Goal: Information Seeking & Learning: Learn about a topic

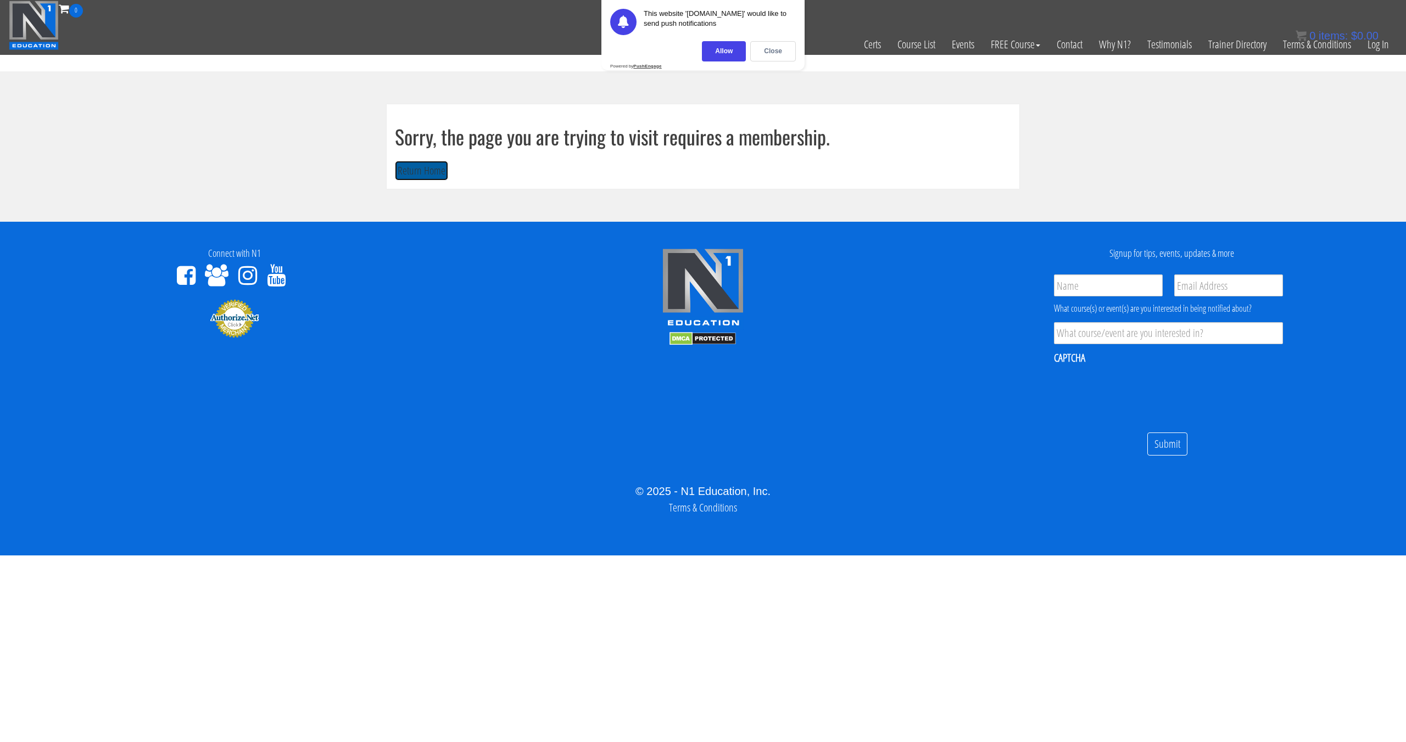
click at [431, 173] on button "Return Home" at bounding box center [421, 171] width 53 height 20
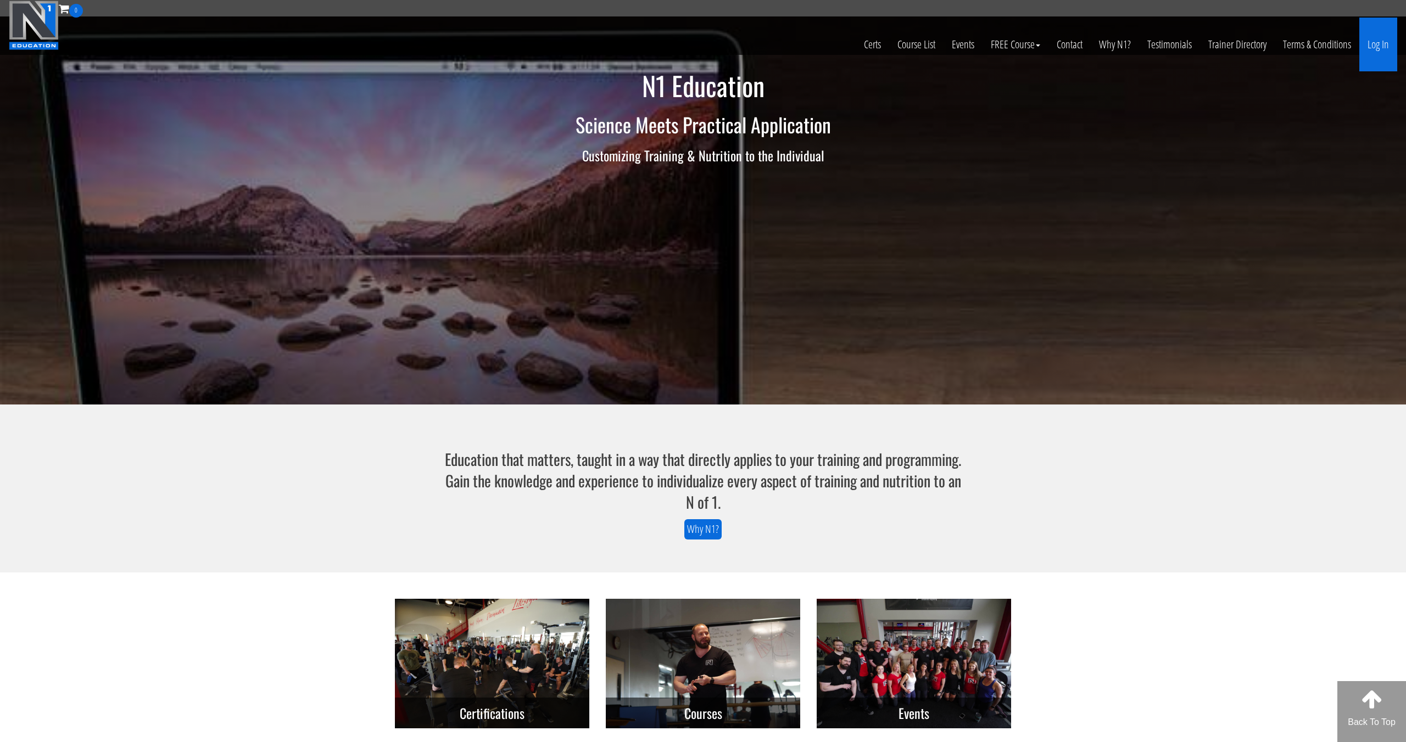
click at [1372, 40] on link "Log In" at bounding box center [1378, 45] width 38 height 54
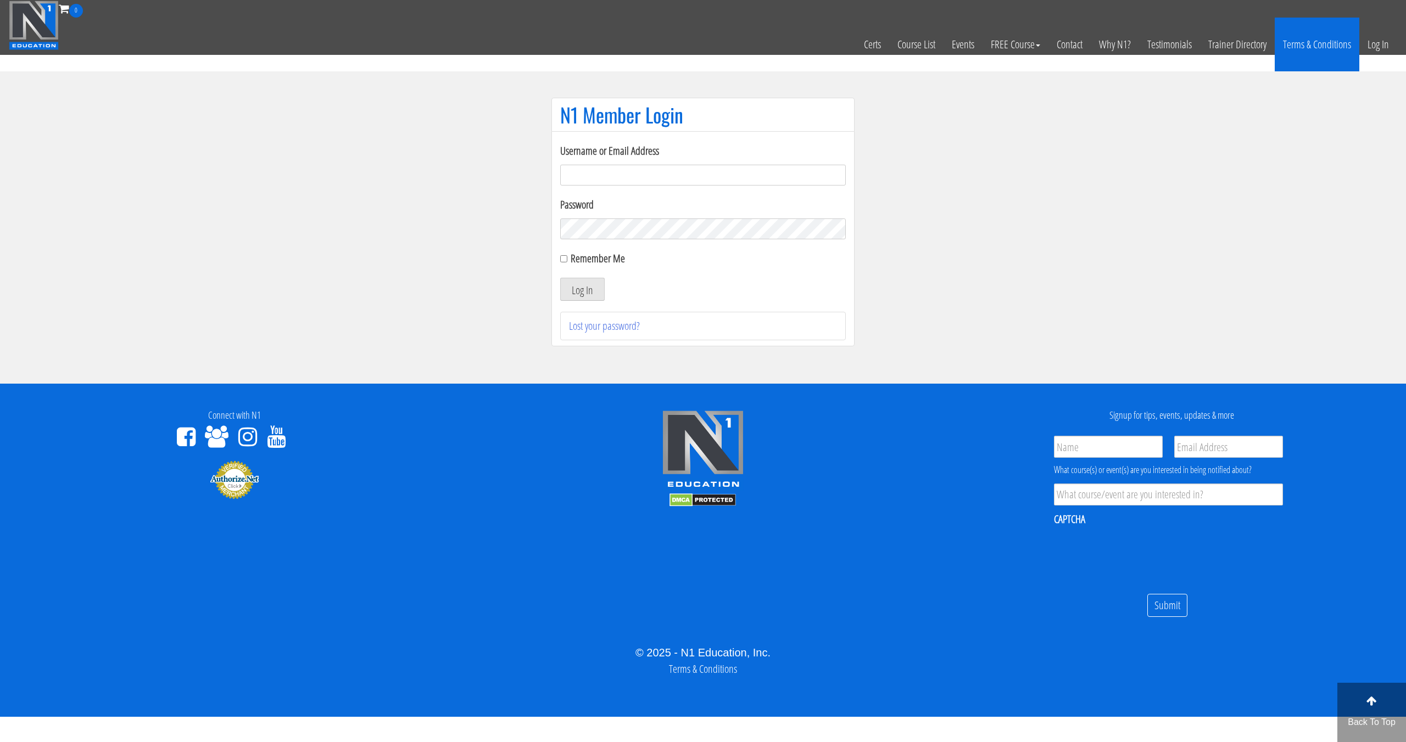
type input "[EMAIL_ADDRESS][DOMAIN_NAME]"
click at [560, 278] on button "Log In" at bounding box center [582, 289] width 44 height 23
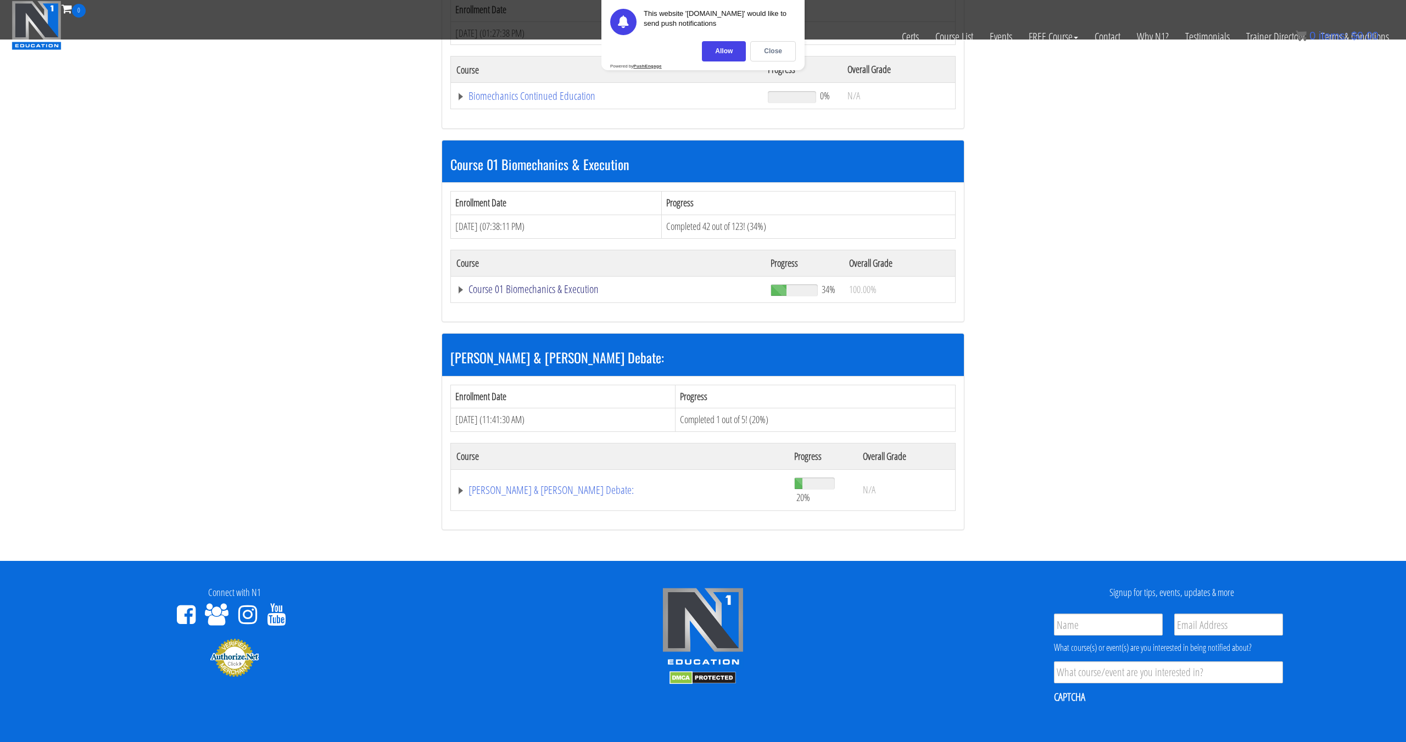
scroll to position [218, 0]
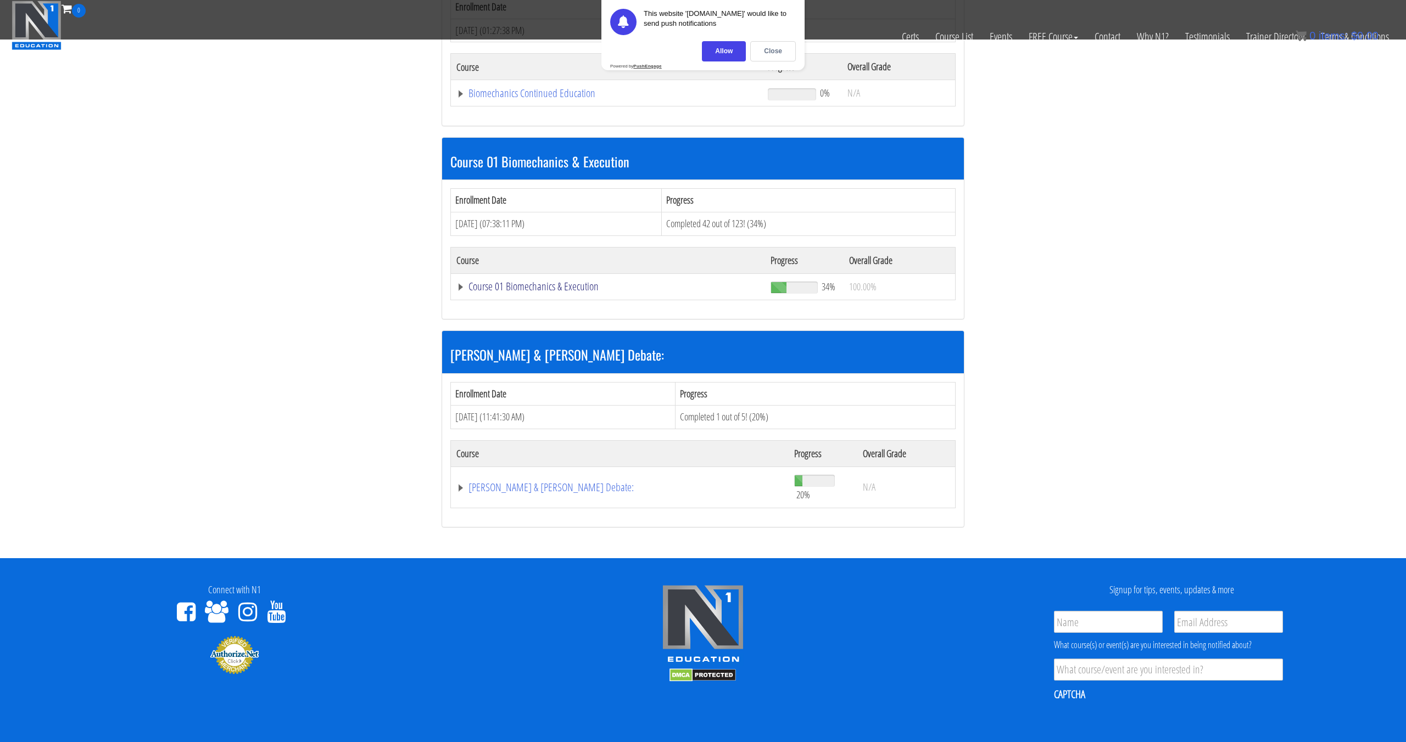
click at [504, 292] on link "Course 01 Biomechanics & Execution" at bounding box center [607, 286] width 303 height 11
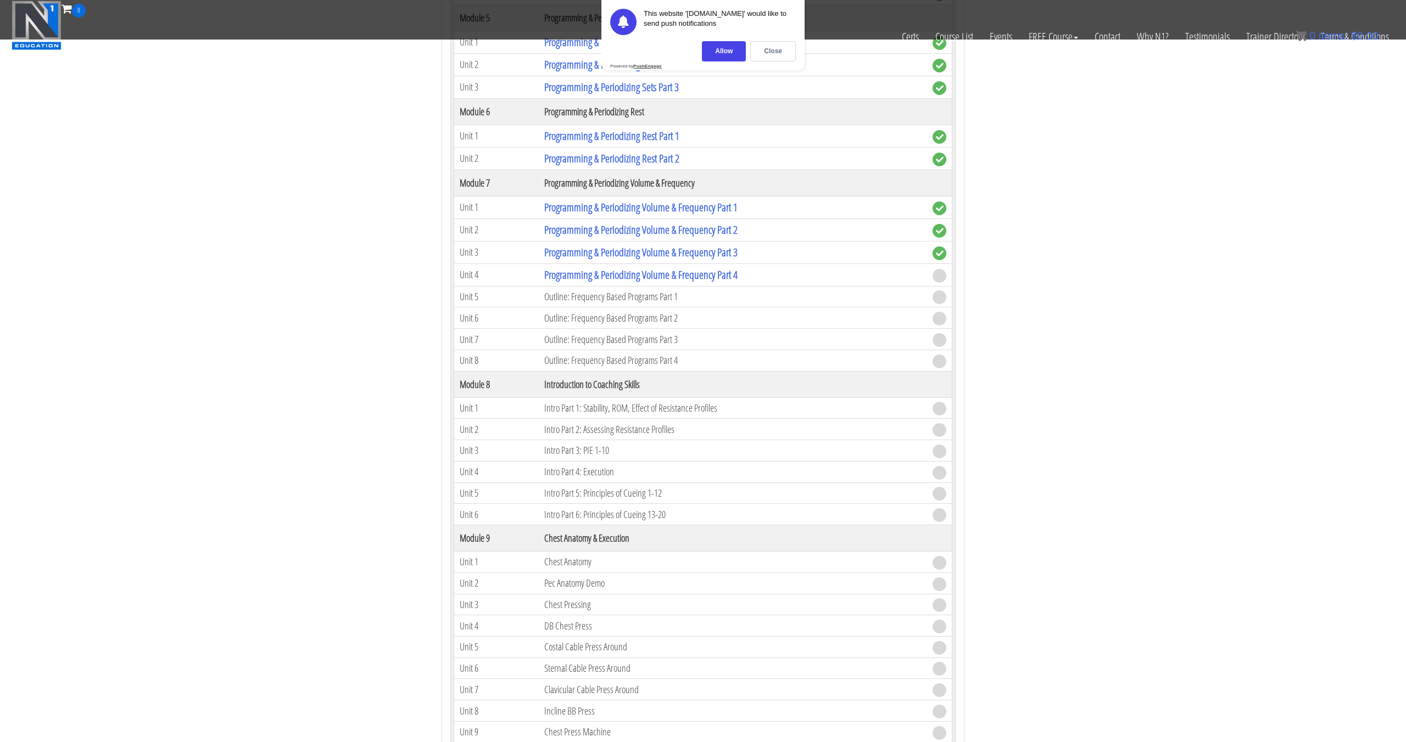
scroll to position [1537, 0]
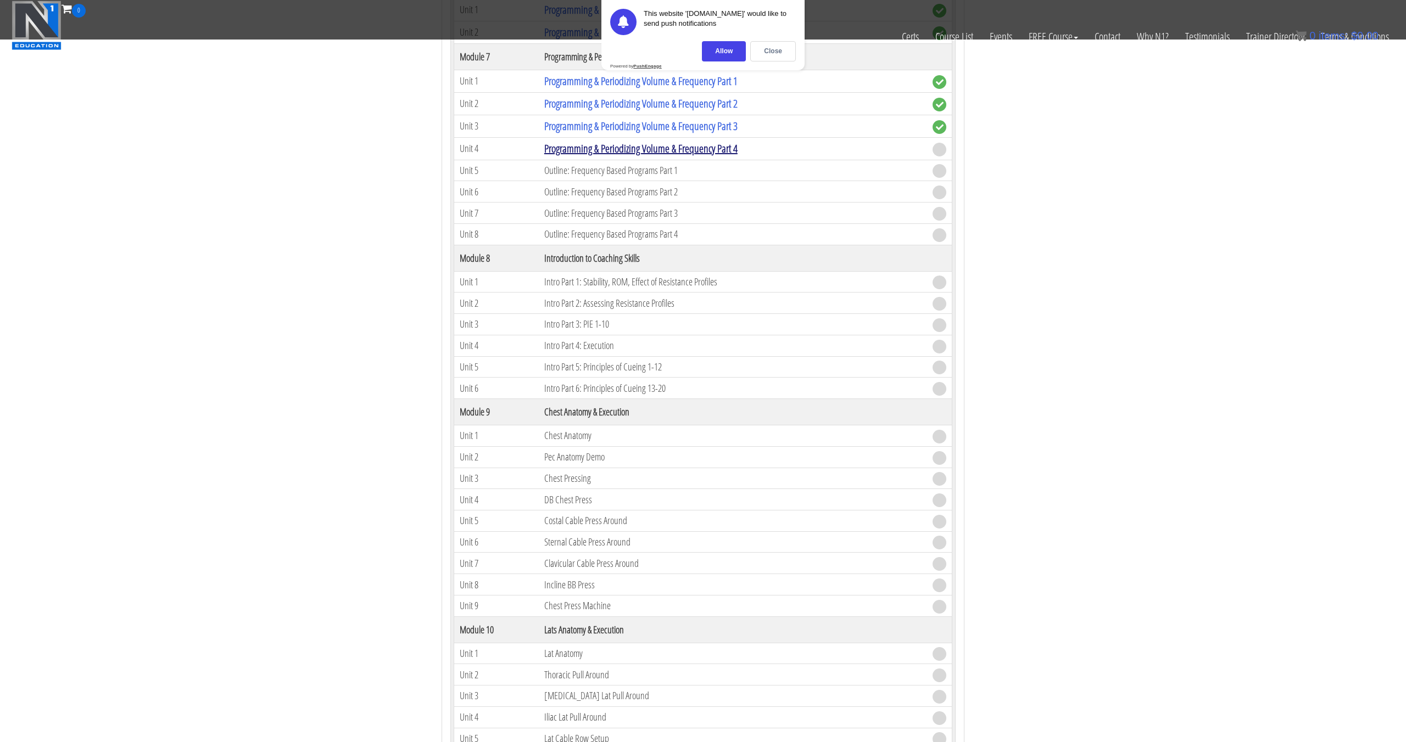
click at [664, 153] on link "Programming & Periodizing Volume & Frequency Part 4" at bounding box center [640, 148] width 193 height 15
click at [665, 131] on link "Programming & Periodizing Volume & Frequency Part 3" at bounding box center [640, 126] width 193 height 15
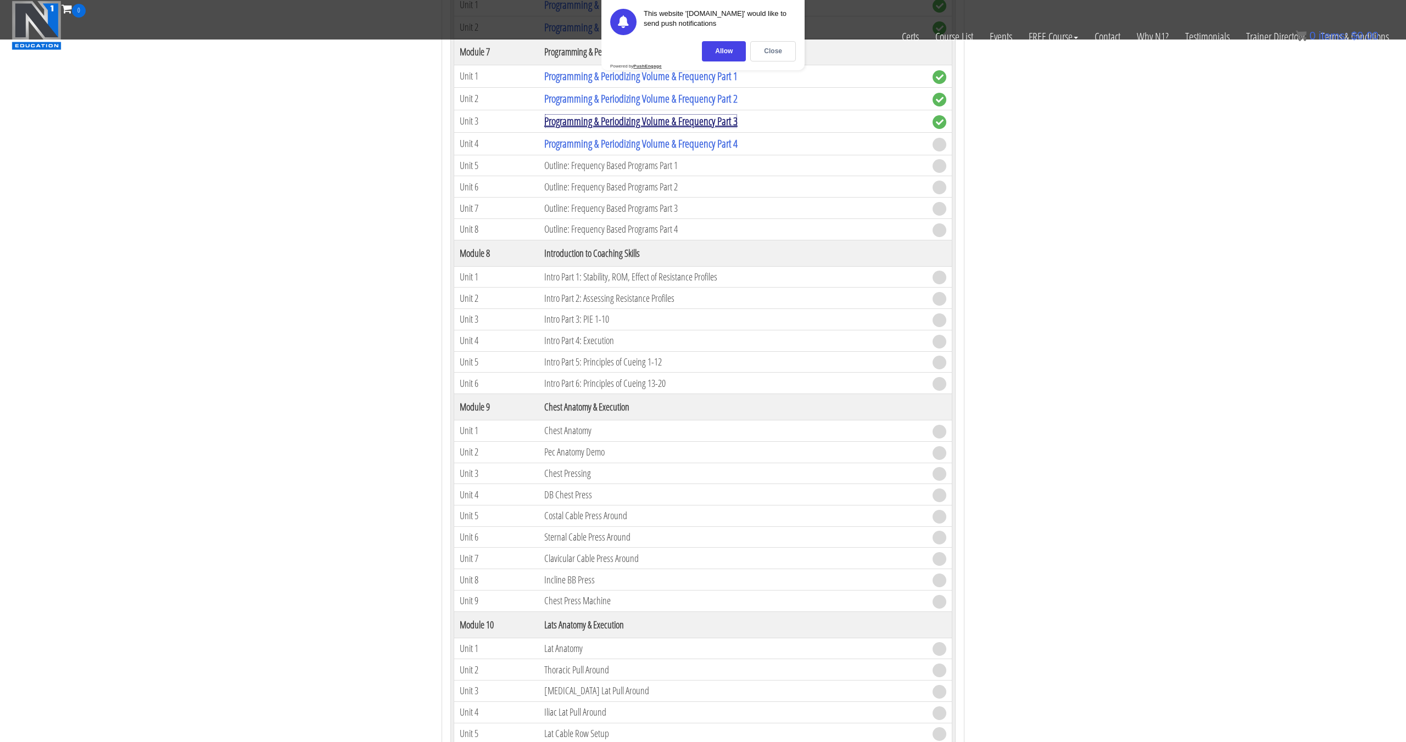
scroll to position [1544, 0]
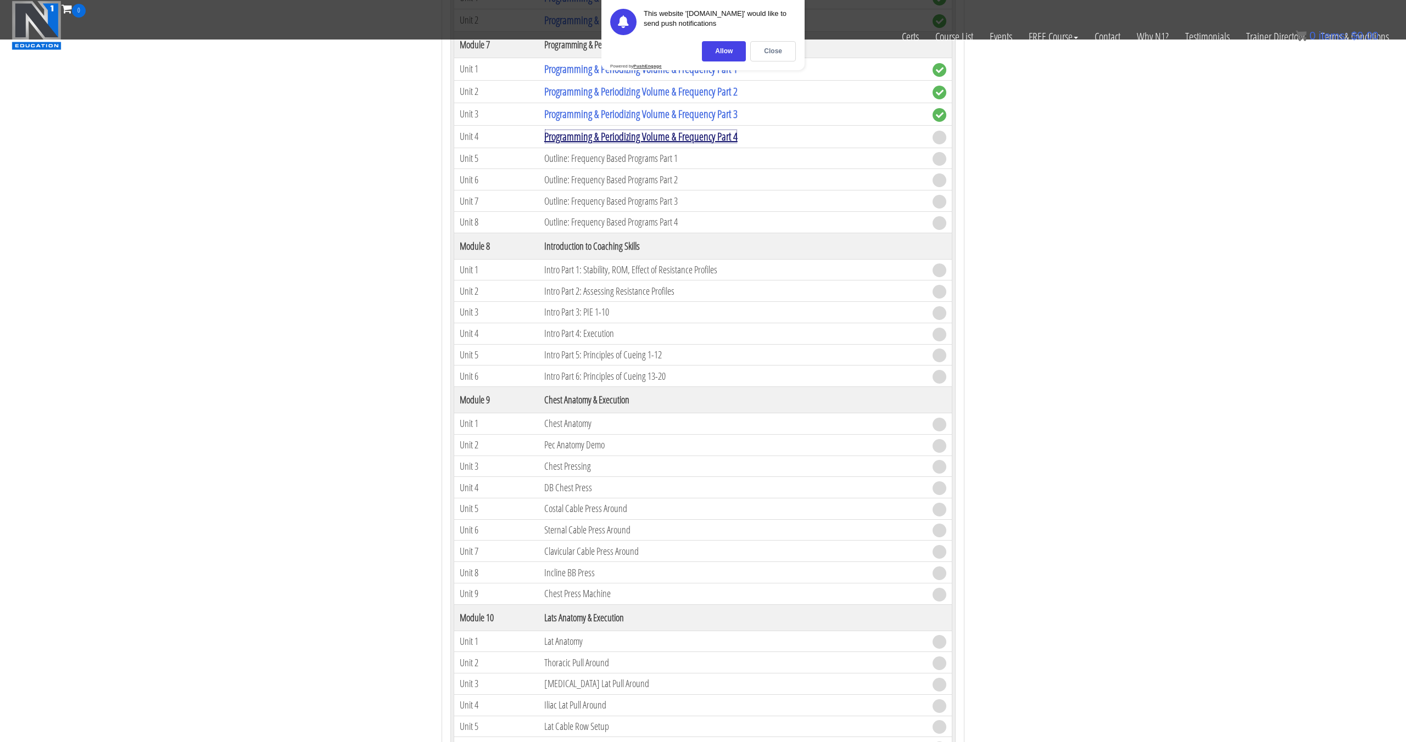
click at [662, 133] on link "Programming & Periodizing Volume & Frequency Part 4" at bounding box center [640, 136] width 193 height 15
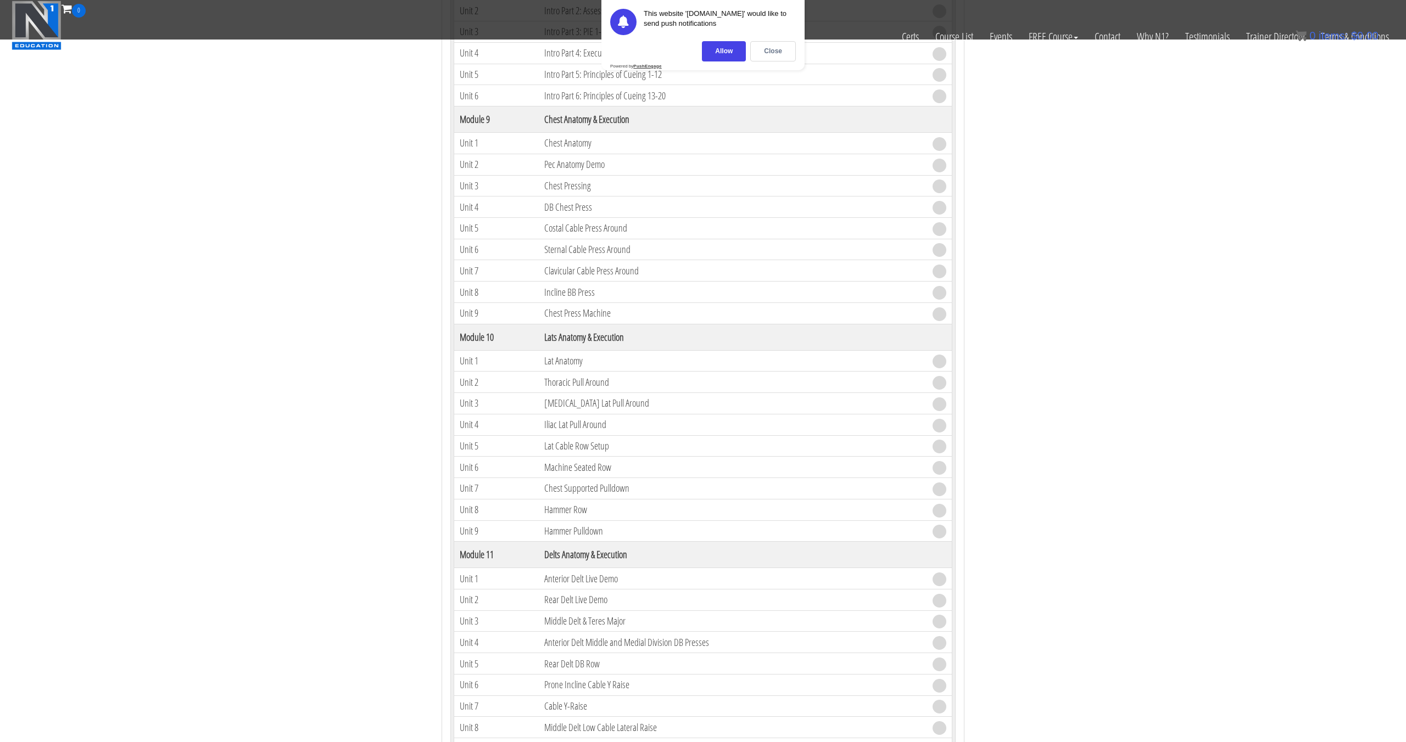
scroll to position [1829, 0]
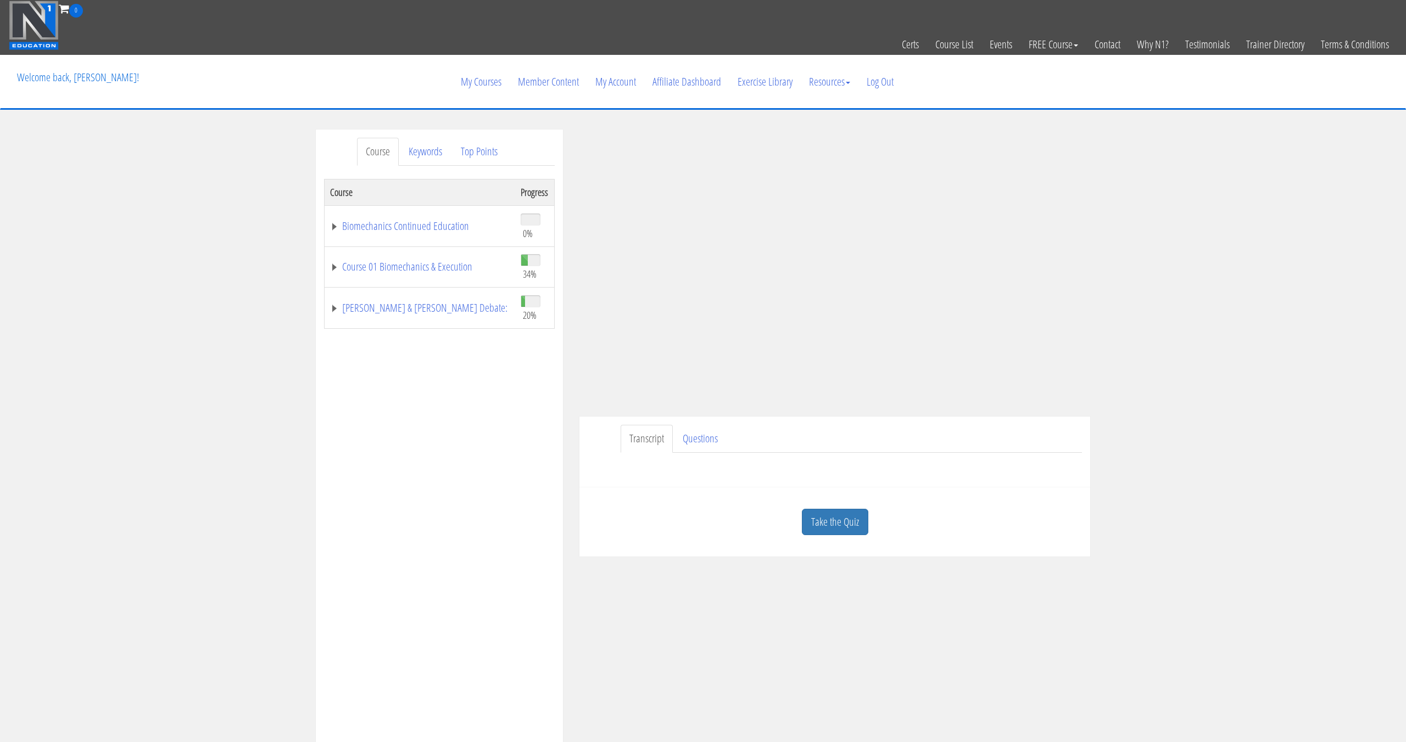
click at [855, 514] on link "Take the Quiz" at bounding box center [835, 522] width 66 height 27
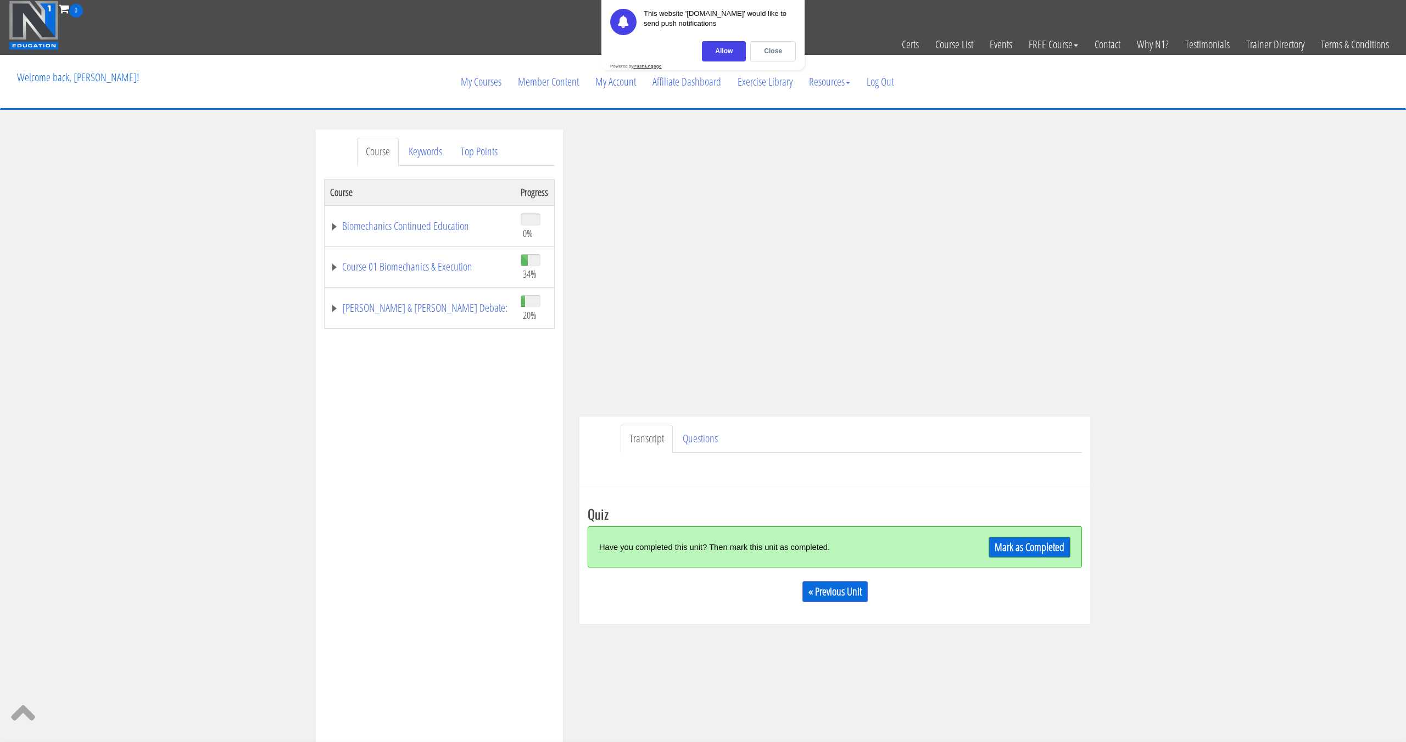
click at [387, 157] on link "Course" at bounding box center [378, 152] width 42 height 28
drag, startPoint x: 392, startPoint y: 155, endPoint x: 425, endPoint y: 156, distance: 33.5
click at [392, 155] on link "Course" at bounding box center [378, 152] width 42 height 28
click at [467, 158] on link "Top Points" at bounding box center [479, 152] width 54 height 28
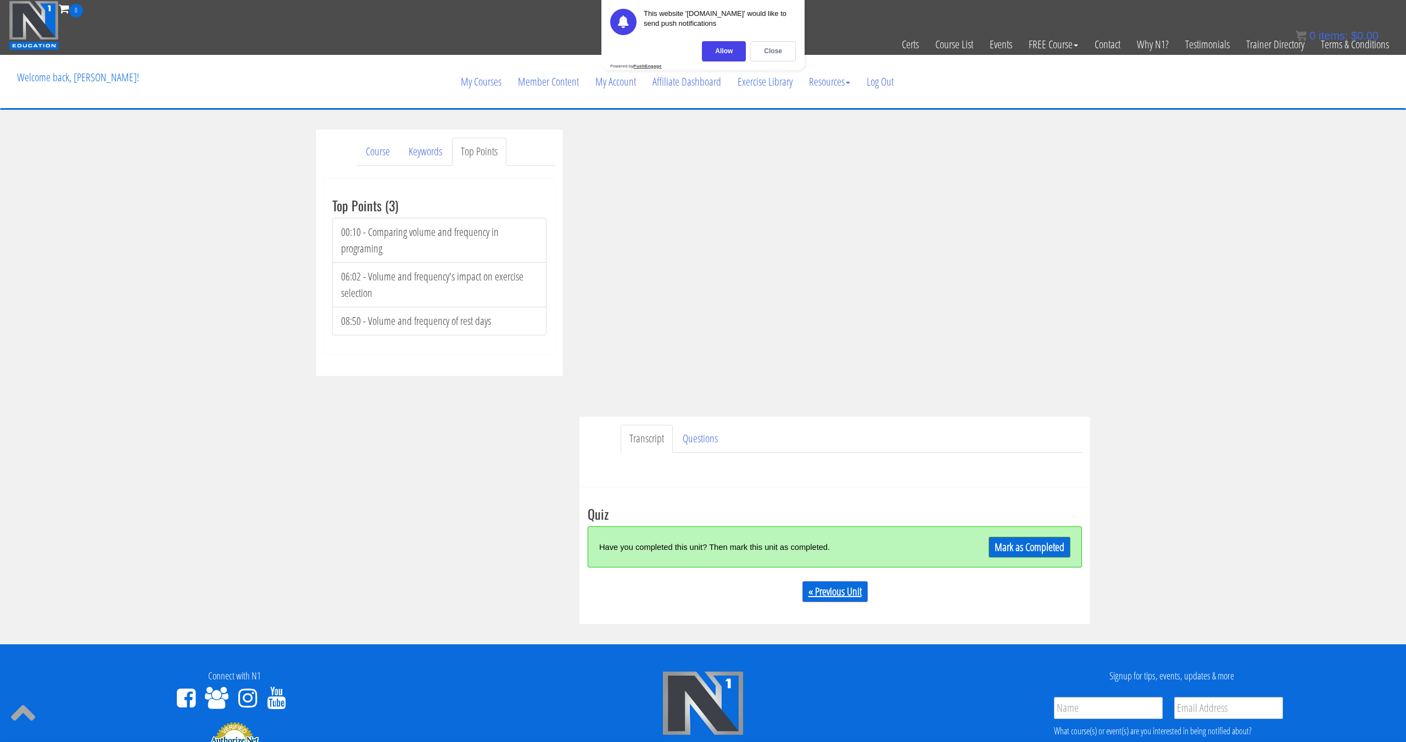
click at [815, 594] on link "« Previous Unit" at bounding box center [834, 591] width 65 height 21
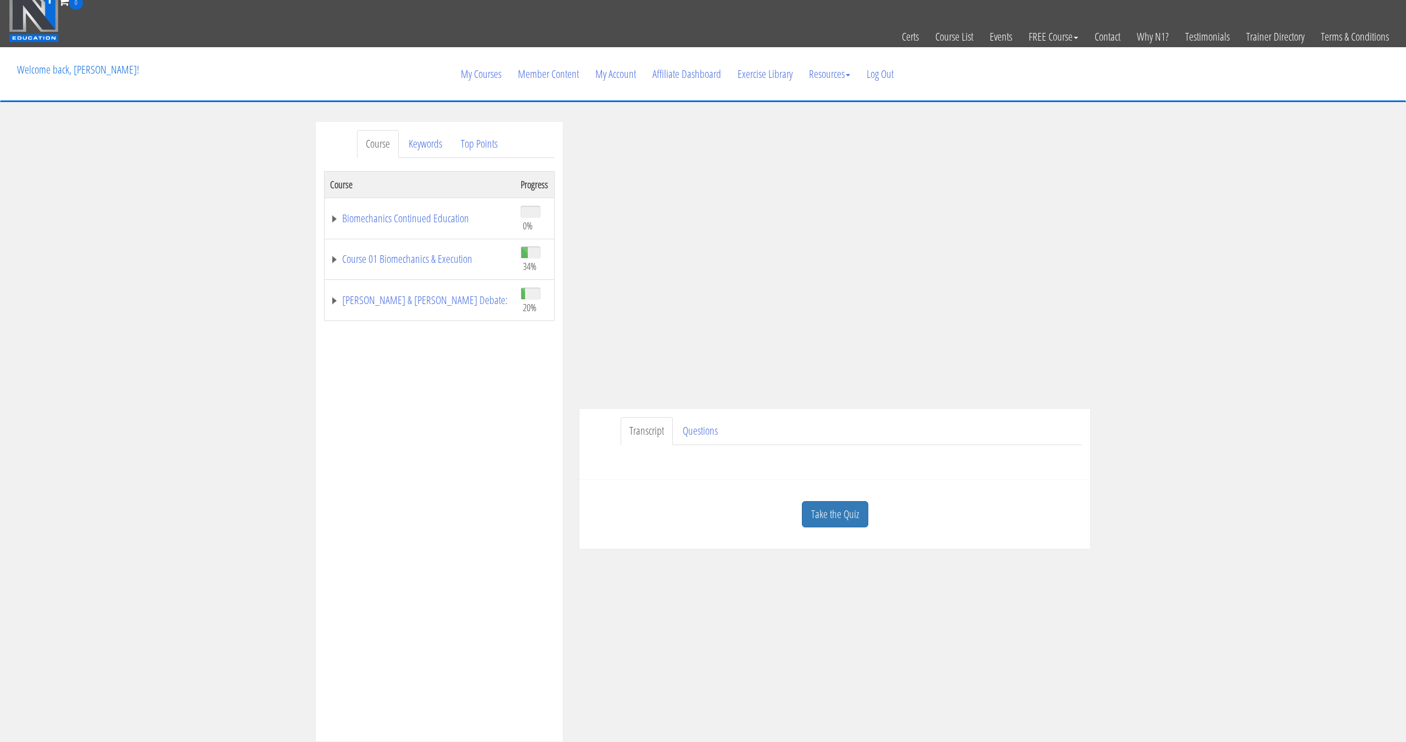
scroll to position [8, 0]
click at [432, 141] on link "Keywords" at bounding box center [425, 144] width 51 height 28
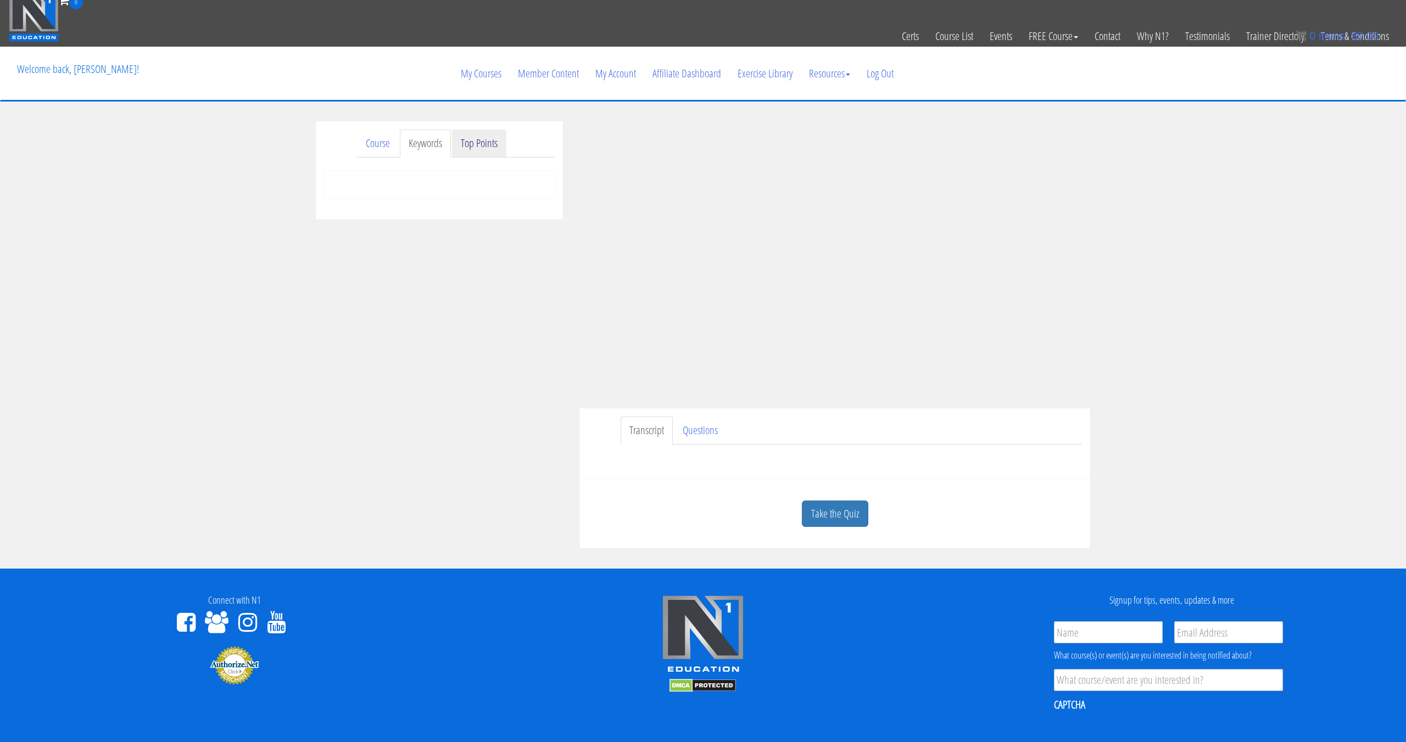
click at [471, 142] on link "Top Points" at bounding box center [479, 144] width 54 height 28
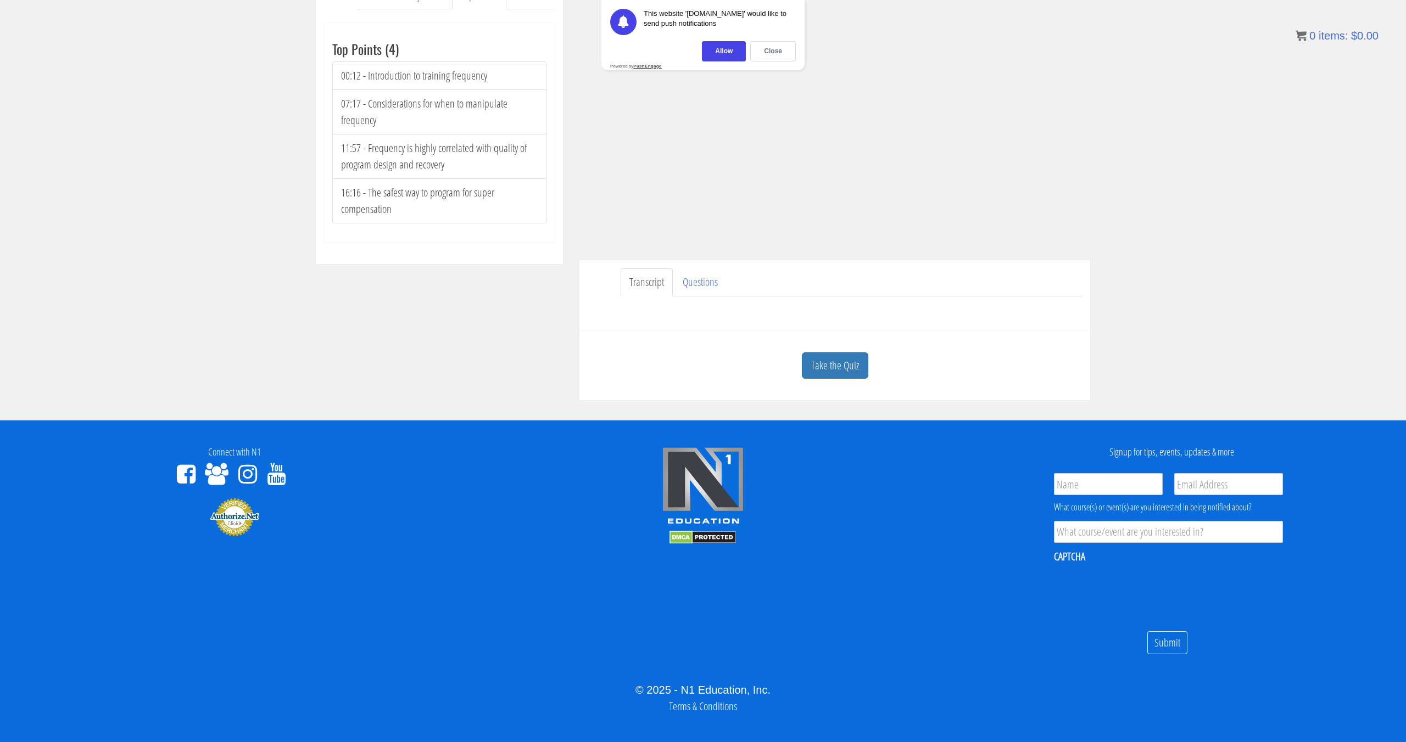
scroll to position [169, 0]
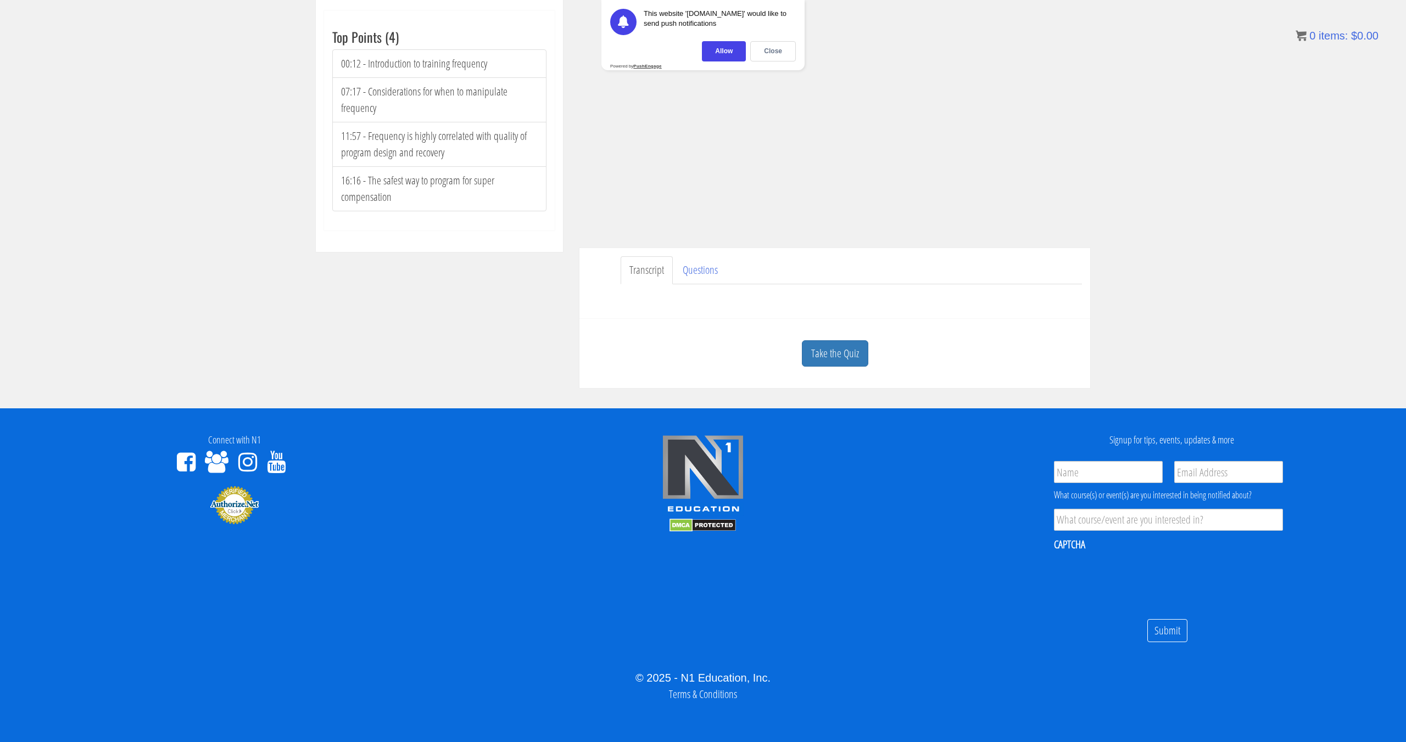
click at [769, 40] on div "This website '[DOMAIN_NAME]' would like to send push notifications [GEOGRAPHIC_…" at bounding box center [702, 35] width 203 height 70
click at [771, 42] on div "Close" at bounding box center [773, 51] width 46 height 20
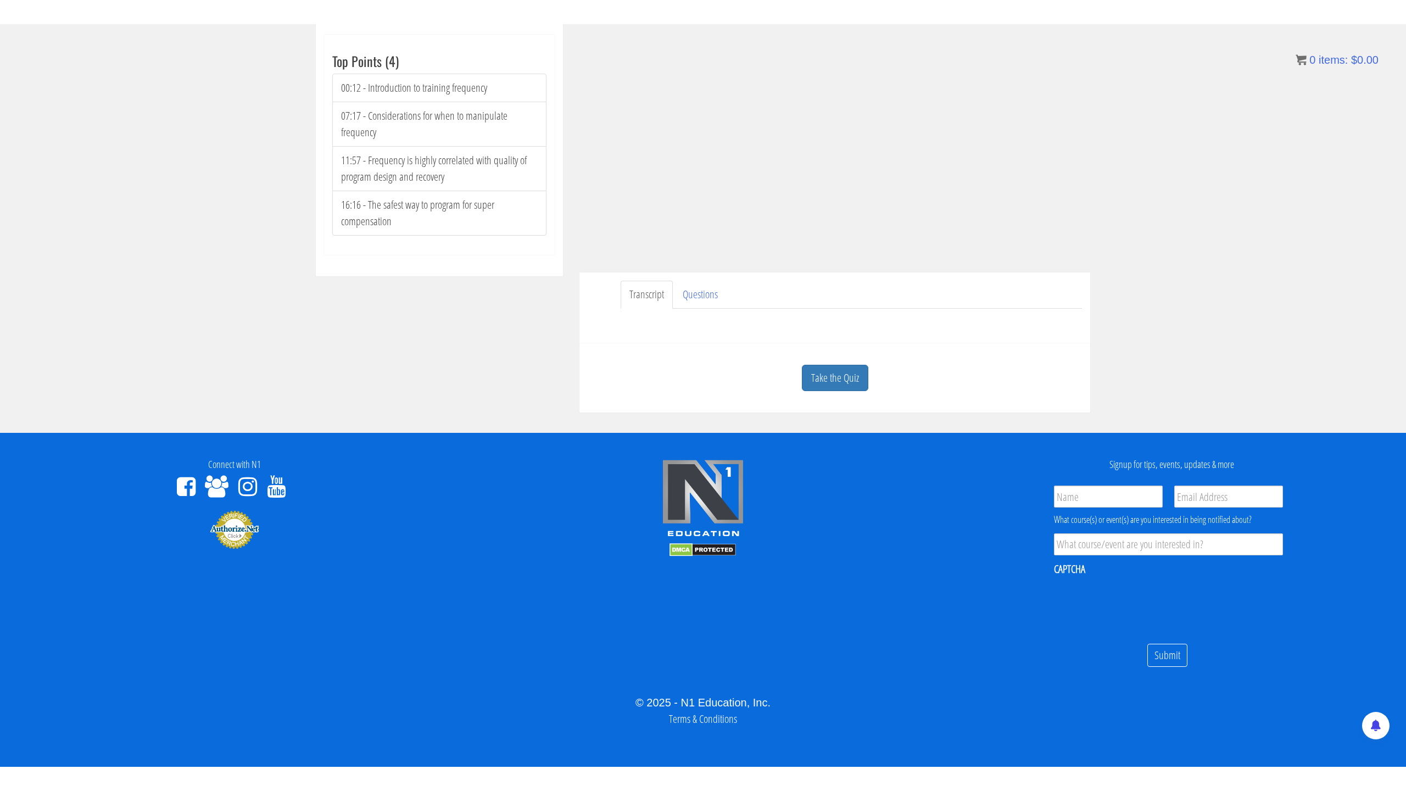
scroll to position [0, 0]
